Goal: Navigation & Orientation: Find specific page/section

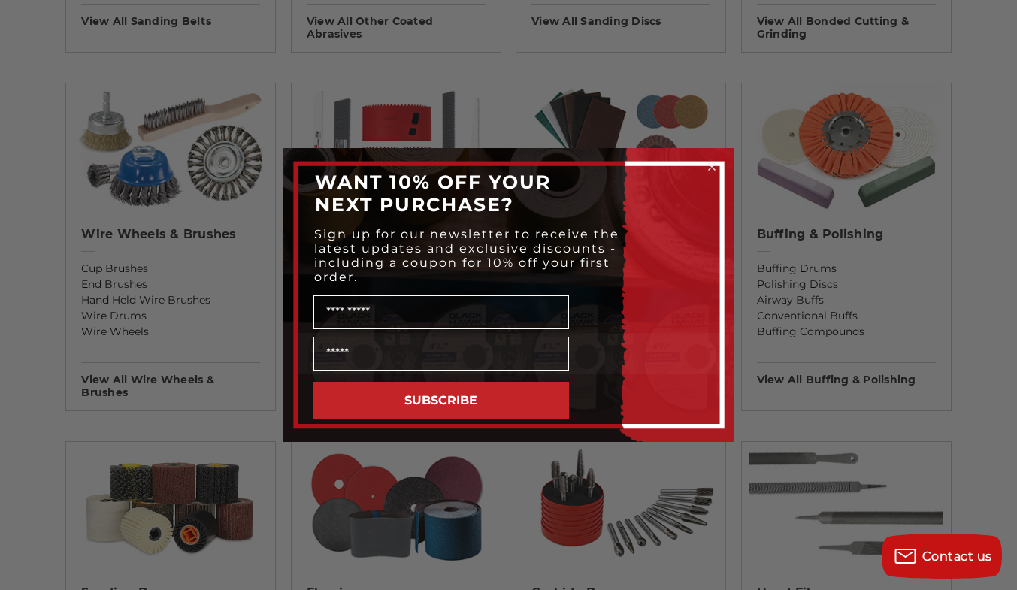
scroll to position [752, 0]
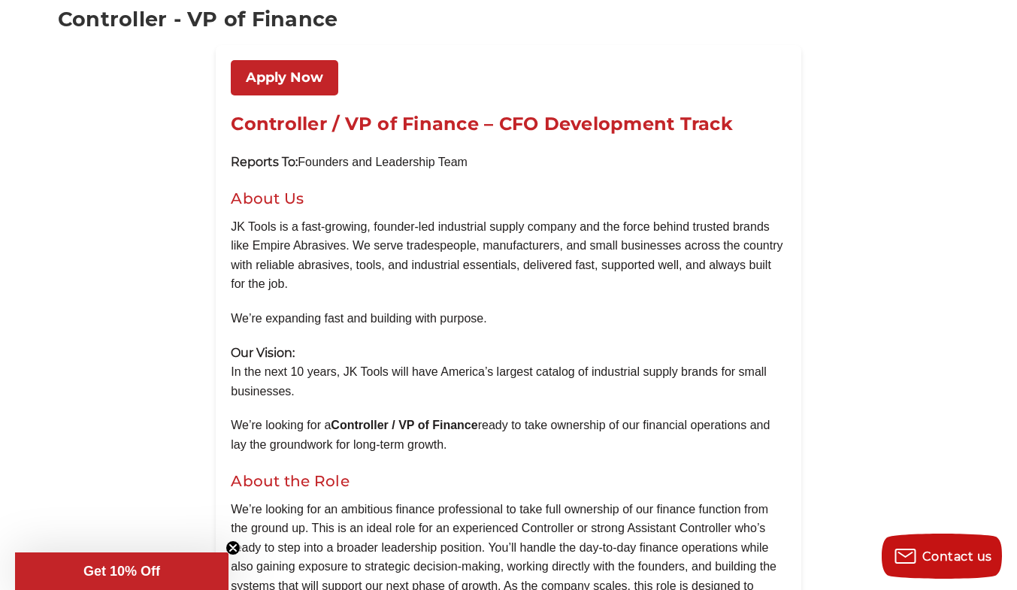
scroll to position [301, 0]
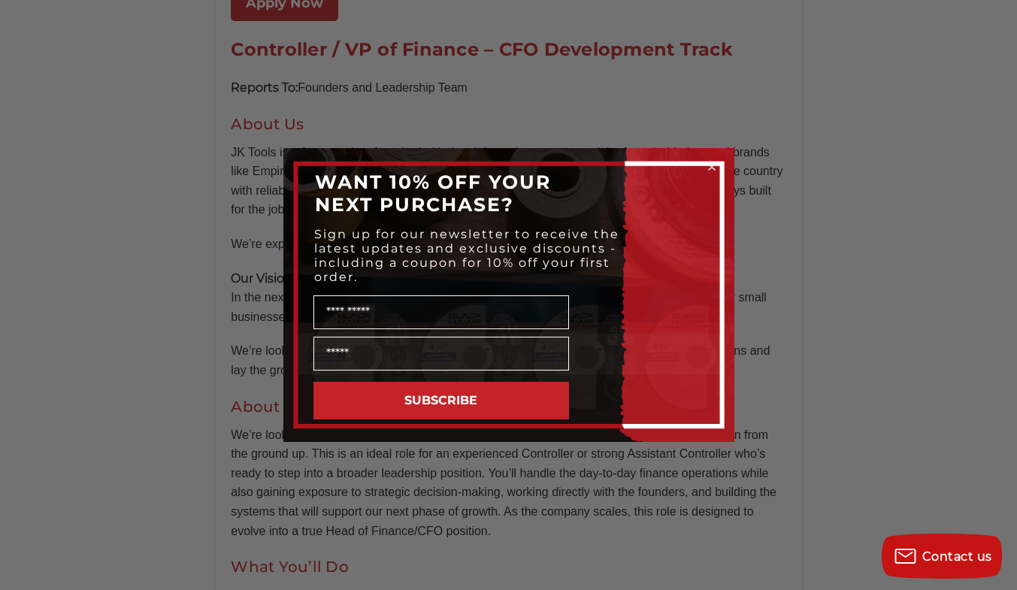
click at [386, 105] on div "Close dialog WANT 10% OFF YOUR NEXT PURCHASE? Sign up for our newsletter to rec…" at bounding box center [508, 295] width 1017 height 590
click at [767, 514] on div "Close dialog WANT 10% OFF YOUR NEXT PURCHASE? Sign up for our newsletter to rec…" at bounding box center [508, 295] width 1017 height 590
click at [324, 65] on div "Close dialog WANT 10% OFF YOUR NEXT PURCHASE? Sign up for our newsletter to rec…" at bounding box center [508, 295] width 1017 height 590
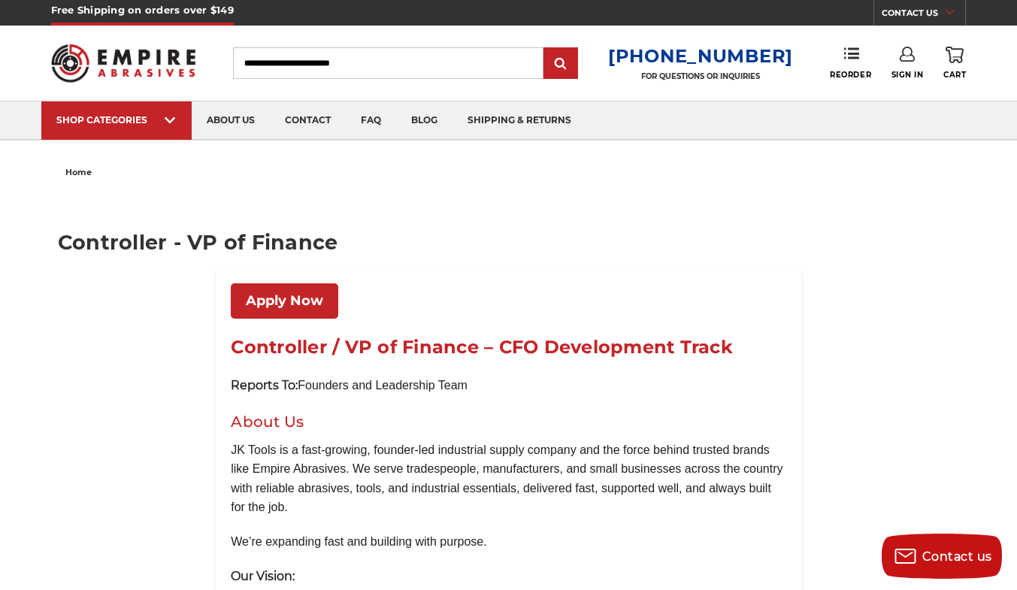
scroll to position [0, 0]
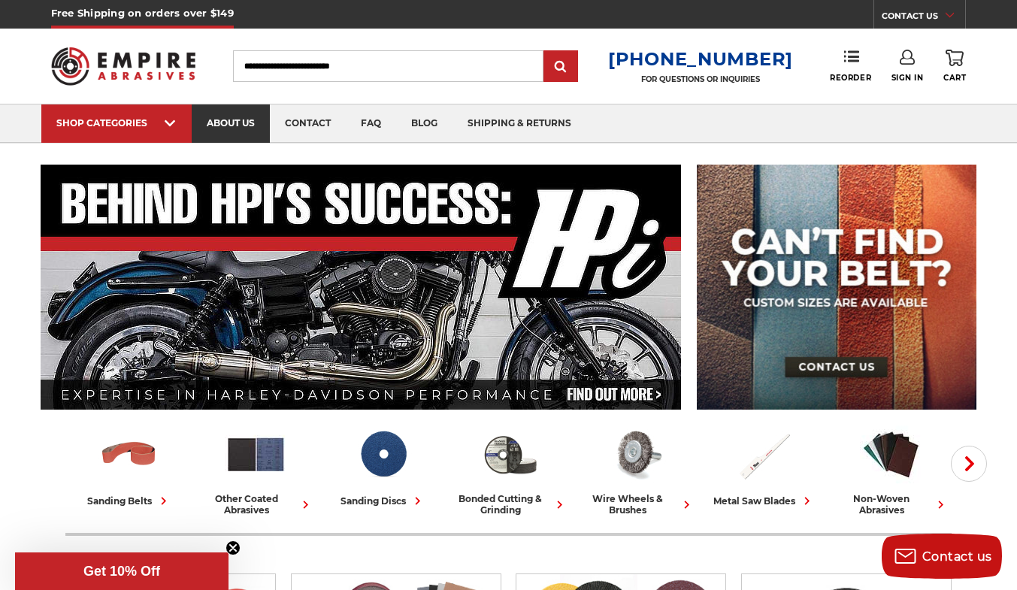
click at [226, 120] on link "about us" at bounding box center [231, 123] width 78 height 38
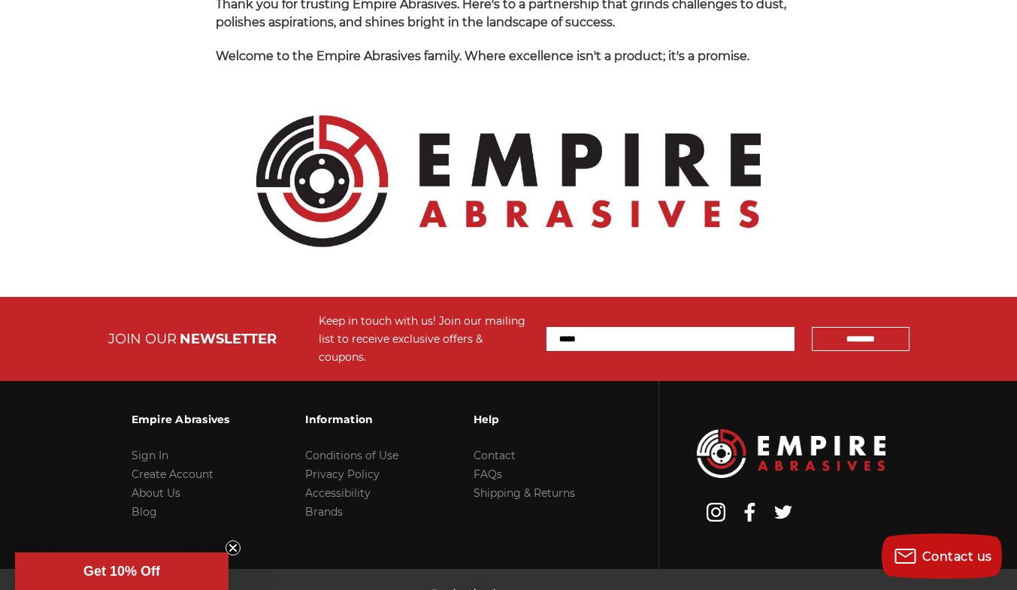
scroll to position [1763, 0]
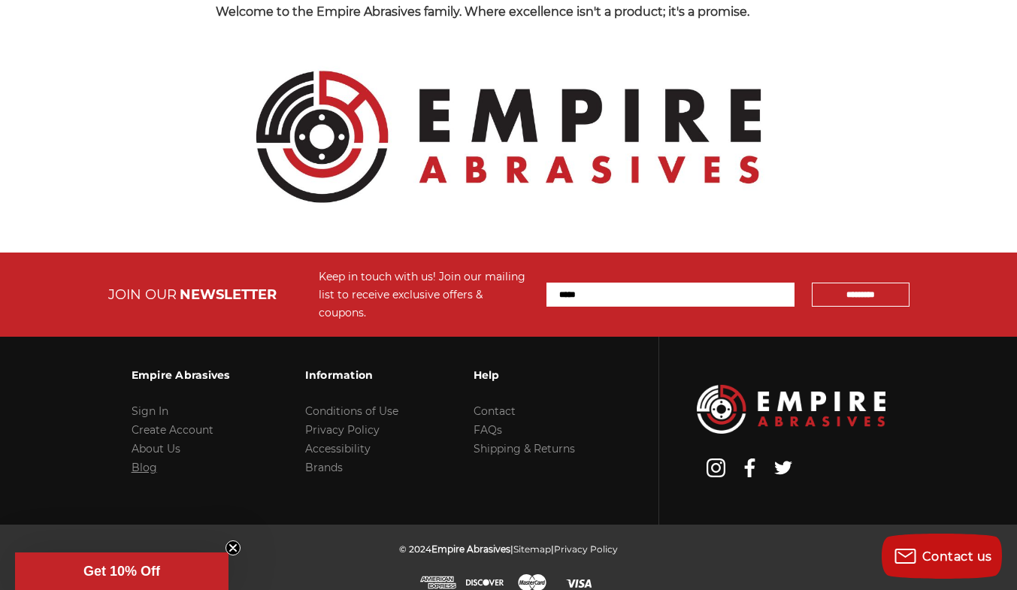
click at [146, 461] on link "Blog" at bounding box center [145, 468] width 26 height 14
